Goal: Task Accomplishment & Management: Manage account settings

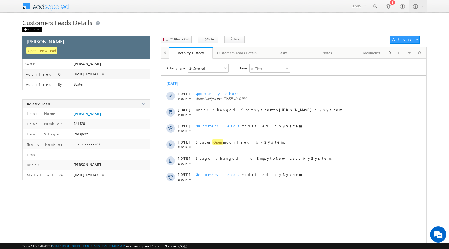
click at [28, 30] on div "Back" at bounding box center [31, 29] width 19 height 5
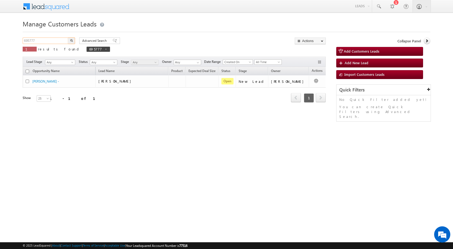
drag, startPoint x: 39, startPoint y: 38, endPoint x: 0, endPoint y: 39, distance: 38.6
click at [0, 39] on body "Menu Rubi Yadav sitar a7@ks erve." at bounding box center [226, 76] width 453 height 153
paste input "811149"
type input "811149"
click at [73, 40] on button "button" at bounding box center [71, 41] width 7 height 6
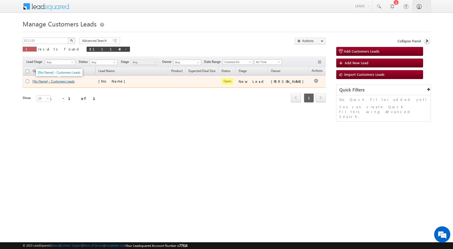
click at [57, 80] on link "[No Name] - Customers Leads" at bounding box center [53, 81] width 42 height 4
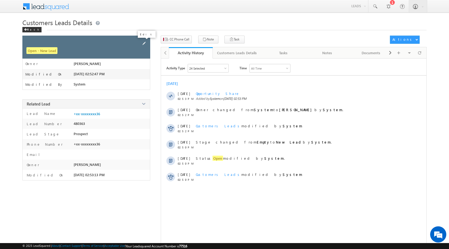
click at [146, 43] on span at bounding box center [144, 43] width 6 height 6
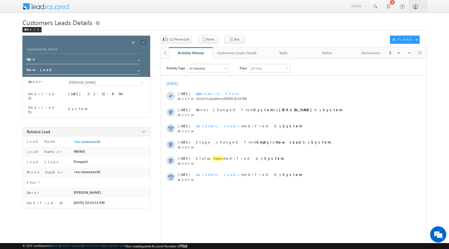
click at [46, 49] on input "Opportunity Name" at bounding box center [83, 50] width 115 height 8
type input "[PERSON_NAME]"
click at [141, 41] on body "Menu [PERSON_NAME] sitar a7@ks erve. [DOMAIN_NAME]" at bounding box center [224, 128] width 449 height 256
click at [143, 44] on span at bounding box center [144, 42] width 6 height 6
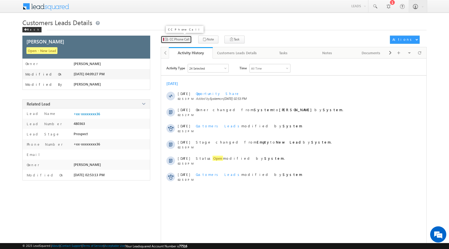
click at [182, 42] on button "CC Phone Call" at bounding box center [176, 40] width 31 height 8
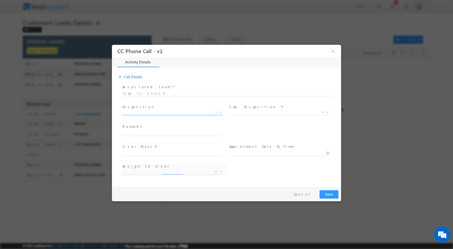
click at [221, 112] on b at bounding box center [220, 112] width 3 height 2
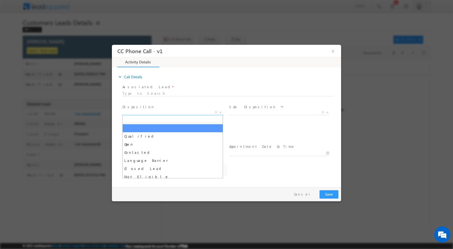
select select "abhishek.sharma3@sgrlimited.in"
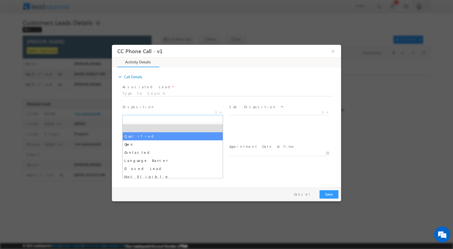
select select "Qualified"
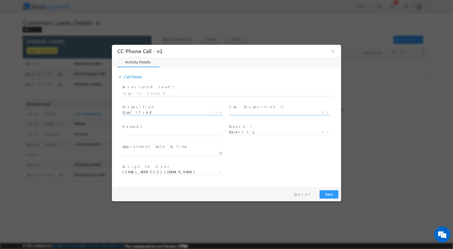
click at [326, 111] on b at bounding box center [327, 112] width 3 height 2
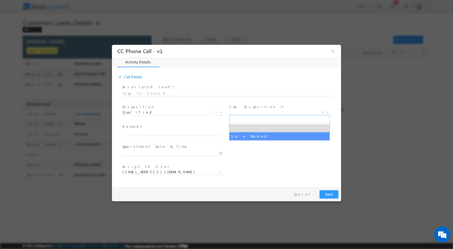
select select "Sale Marked"
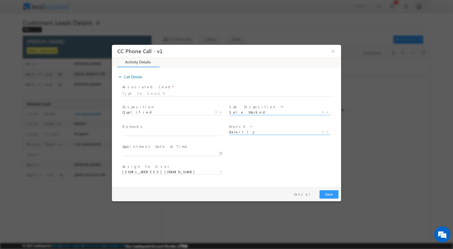
click at [326, 130] on span at bounding box center [326, 131] width 5 height 7
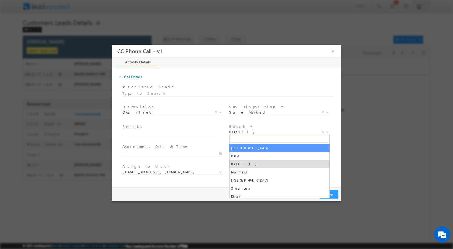
click at [244, 128] on span "Branch *" at bounding box center [279, 127] width 100 height 6
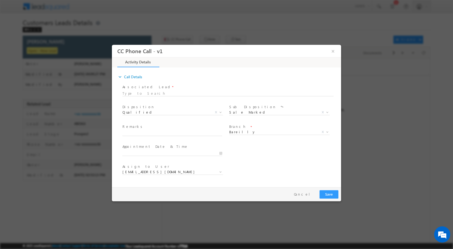
click at [244, 128] on span "Branch *" at bounding box center [279, 127] width 100 height 6
click at [245, 132] on span "Bareilly" at bounding box center [273, 131] width 88 height 5
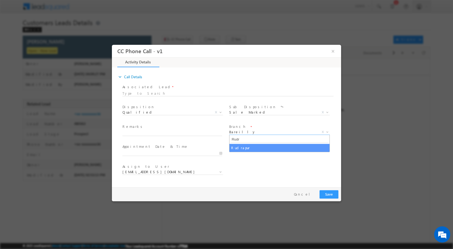
type input "Rudr"
select select "Rudrapur"
type input "09/01/2025 4:07 PM"
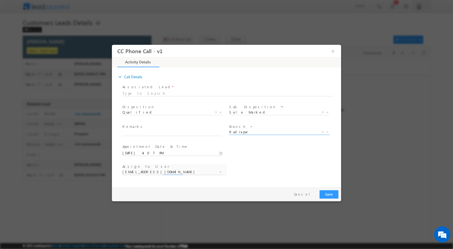
click at [221, 153] on input "09/01/2025 4:07 PM" at bounding box center [172, 152] width 100 height 5
select select "chhatra.pal@sgrlimited.in"
type input "09/02/2025 4:07 PM"
type input "10"
type input "09/02/2025 10:07 PM"
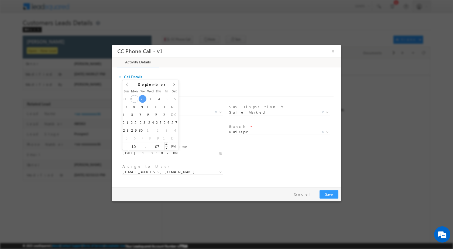
click at [156, 145] on input "07" at bounding box center [157, 147] width 22 height 4
type input "00"
type input "09/02/2025 10:00 AM"
click at [175, 148] on span "PM" at bounding box center [173, 146] width 10 height 8
type input "00"
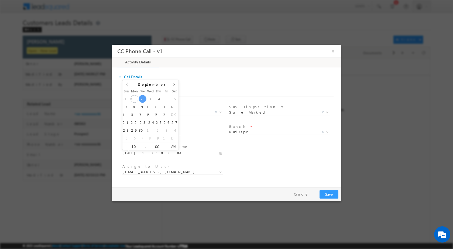
click at [275, 158] on div "User Branch * Appointment Date & Time * 09/02/2025 10:00 AM" at bounding box center [231, 152] width 220 height 20
click at [247, 227] on div at bounding box center [226, 124] width 453 height 249
click at [156, 129] on span "Remarks *" at bounding box center [172, 127] width 100 height 6
click at [155, 132] on input "text" at bounding box center [172, 132] width 100 height 5
paste input "01/09-Customer Name is Rakesh Verma customer age is 30 Yrs Loan Type is Constru…"
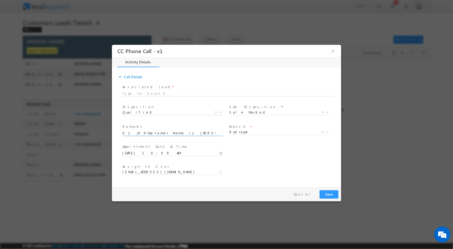
scroll to position [0, 230]
type input "01/09-Customer Name is Rakesh Verma customer age is 30 Yrs Loan Type is Constru…"
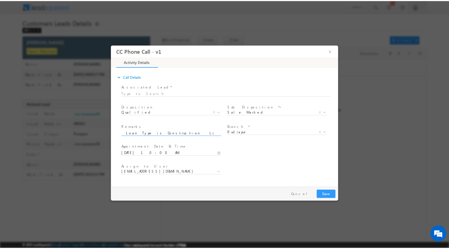
scroll to position [0, 0]
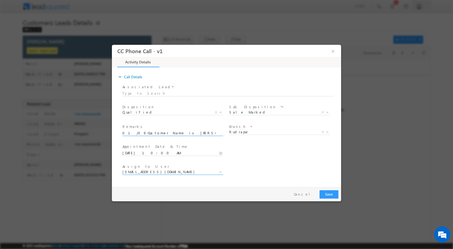
click at [223, 168] on body "CC Phone Call - v1 × Activity Details * Yes" at bounding box center [226, 115] width 229 height 140
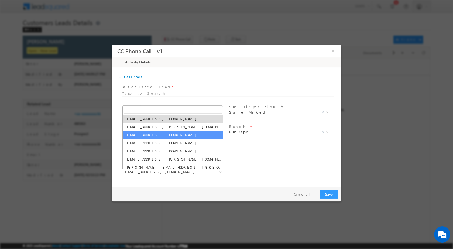
select select "nadeem.ahmad@sgrlimited.in"
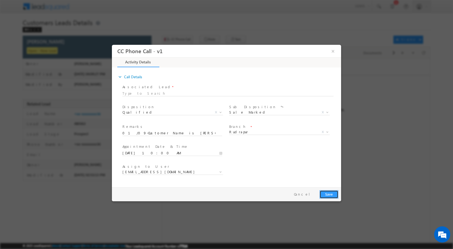
click at [329, 193] on button "Save" at bounding box center [329, 194] width 19 height 8
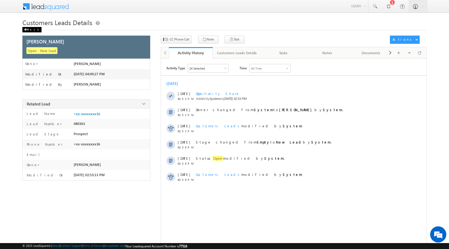
click at [31, 29] on div "Back" at bounding box center [31, 29] width 19 height 5
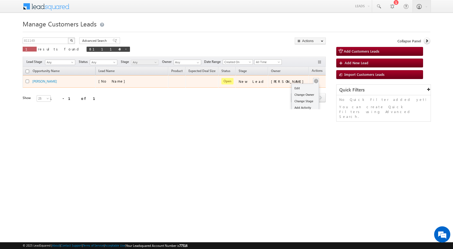
click at [314, 81] on td "Edit Change Owner Change Stage Add Activity Add Task Delete" at bounding box center [320, 81] width 22 height 12
click at [295, 87] on link "Edit" at bounding box center [305, 88] width 27 height 6
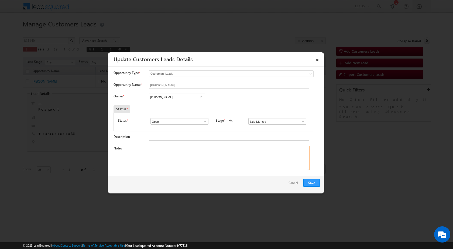
click at [235, 150] on textarea "Notes" at bounding box center [229, 158] width 161 height 24
paste textarea "01/09-Customer Name is Rakesh Verma customer age is 30 Yrs Loan Type is Constru…"
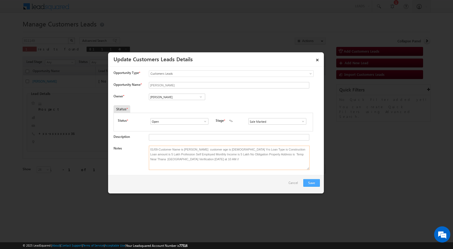
type textarea "01/09-Customer Name is Rakesh Verma customer age is 30 Yrs Loan Type is Constru…"
click at [313, 183] on button "Save" at bounding box center [312, 183] width 16 height 8
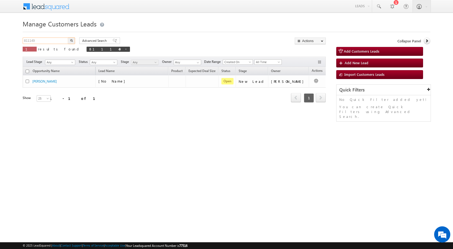
drag, startPoint x: 50, startPoint y: 42, endPoint x: 0, endPoint y: 42, distance: 49.6
click at [0, 42] on body "Menu Rubi Yadav sitar a7@ks erve." at bounding box center [226, 76] width 453 height 153
paste input "90"
type input "811190"
click at [73, 42] on button "button" at bounding box center [71, 41] width 7 height 6
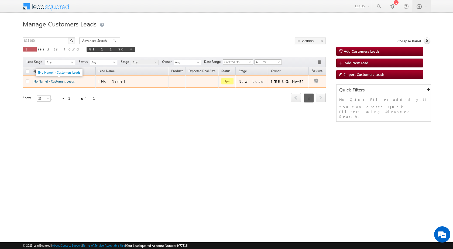
click at [61, 81] on link "[No Name] - Customers Leads" at bounding box center [53, 81] width 42 height 4
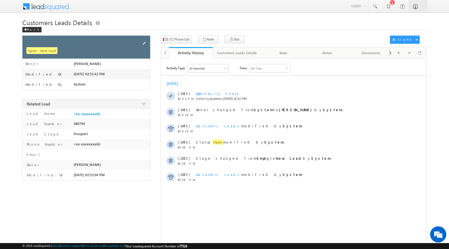
click at [145, 43] on span at bounding box center [144, 43] width 6 height 6
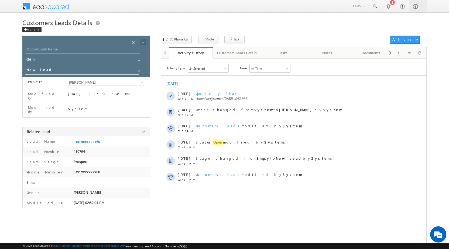
click at [52, 50] on input "Opportunity Name" at bounding box center [83, 50] width 115 height 8
type input "[PERSON_NAME]"
click at [142, 42] on span at bounding box center [144, 42] width 6 height 6
click at [190, 43] on button "CC Phone Call" at bounding box center [176, 40] width 31 height 8
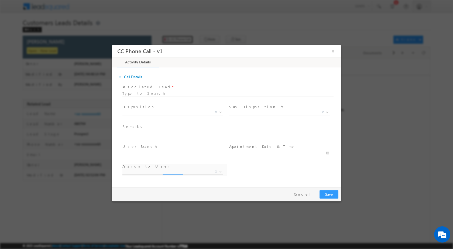
select select "nand.kishor@sgrlimited.in"
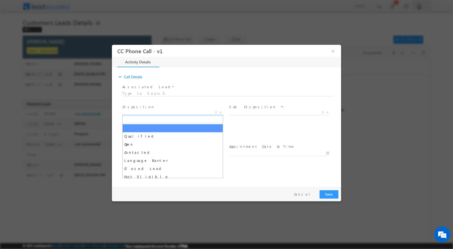
click at [219, 112] on b at bounding box center [220, 112] width 3 height 2
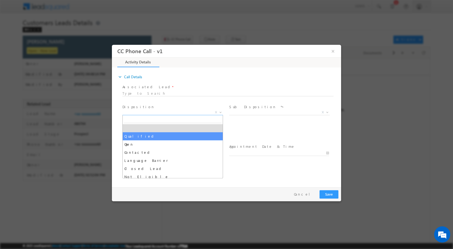
select select "Qualified"
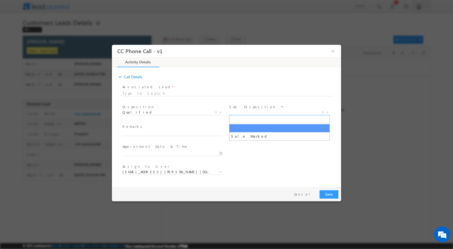
click at [328, 112] on b at bounding box center [327, 112] width 3 height 2
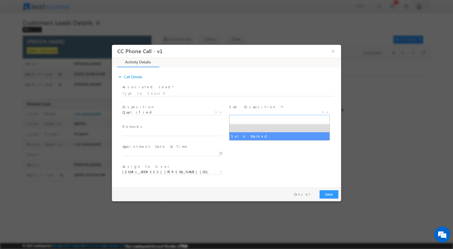
select select "Sale Marked"
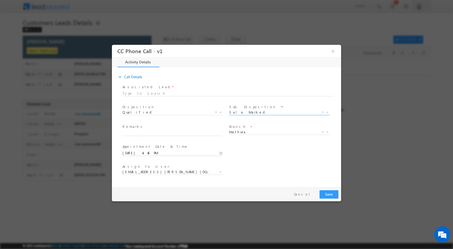
click at [221, 152] on input "09/01/2025 4:45 PM" at bounding box center [172, 152] width 100 height 5
type input "09/02/2025 4:45 PM"
type input "12"
type input "09/02/2025 12:45 PM"
click at [160, 146] on input "45" at bounding box center [157, 147] width 22 height 4
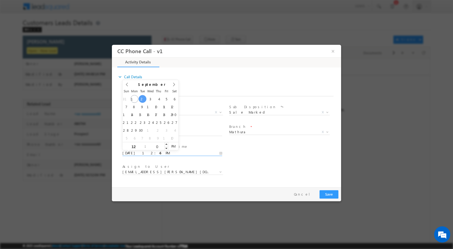
type input "00"
type input "09/02/2025 12:00 PM"
click at [260, 169] on div "Assign to User * nand.kishor@sgrlimited.in neeraj@sgrlimited.in pervez.alam1@sg…" at bounding box center [231, 172] width 220 height 20
click at [149, 132] on input "text" at bounding box center [172, 132] width 100 height 5
paste input "01/09-Customer Name is Ramji Customer age is 51 yrs loan type is Construction L…"
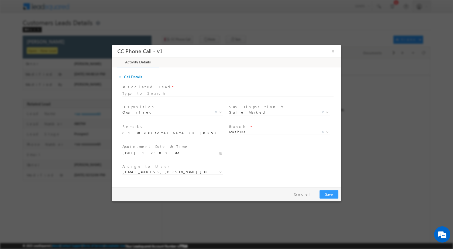
scroll to position [0, 224]
type input "01/09-Customer Name is Ramji Customer age is 51 yrs loan type is Construction L…"
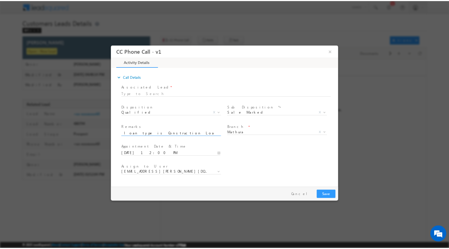
scroll to position [0, 0]
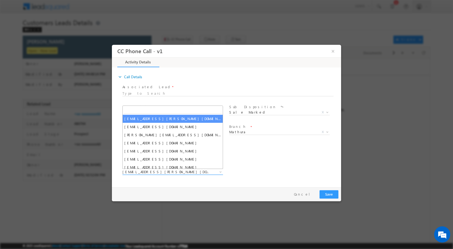
click at [222, 172] on b at bounding box center [220, 172] width 3 height 2
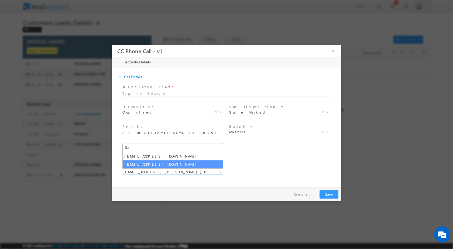
type input "Sa"
select select "santosh.kumar2@sgrlimited.in"
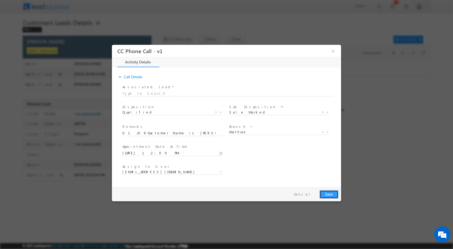
click at [326, 191] on button "Save" at bounding box center [329, 194] width 19 height 8
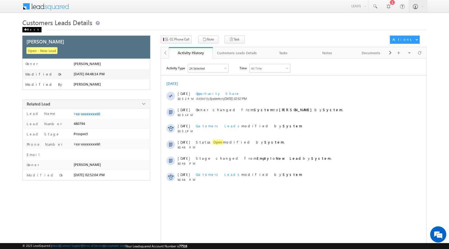
click at [27, 30] on span at bounding box center [25, 29] width 3 height 3
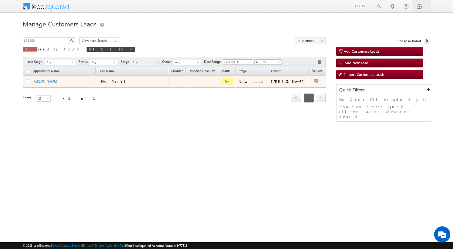
click at [312, 79] on td "Edit Change Owner Change Stage Add Activity Add Task Delete" at bounding box center [320, 81] width 22 height 12
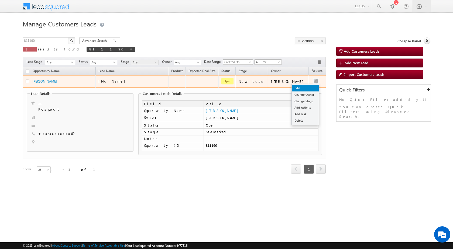
click at [304, 86] on link "Edit" at bounding box center [305, 88] width 27 height 6
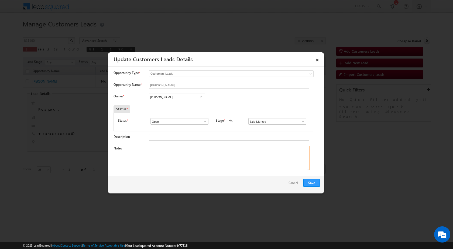
click at [203, 154] on textarea "Notes" at bounding box center [229, 158] width 161 height 24
paste textarea "01/09-Customer Name is [PERSON_NAME] Customer age is [DEMOGRAPHIC_DATA] yrs loa…"
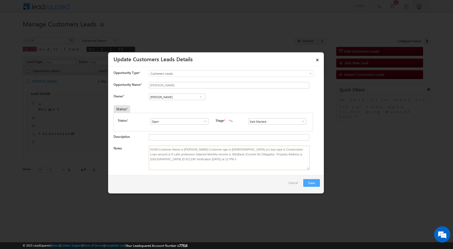
type textarea "01/09-Customer Name is [PERSON_NAME] Customer age is [DEMOGRAPHIC_DATA] yrs loa…"
click at [310, 181] on button "Save" at bounding box center [312, 183] width 16 height 8
